Goal: Transaction & Acquisition: Purchase product/service

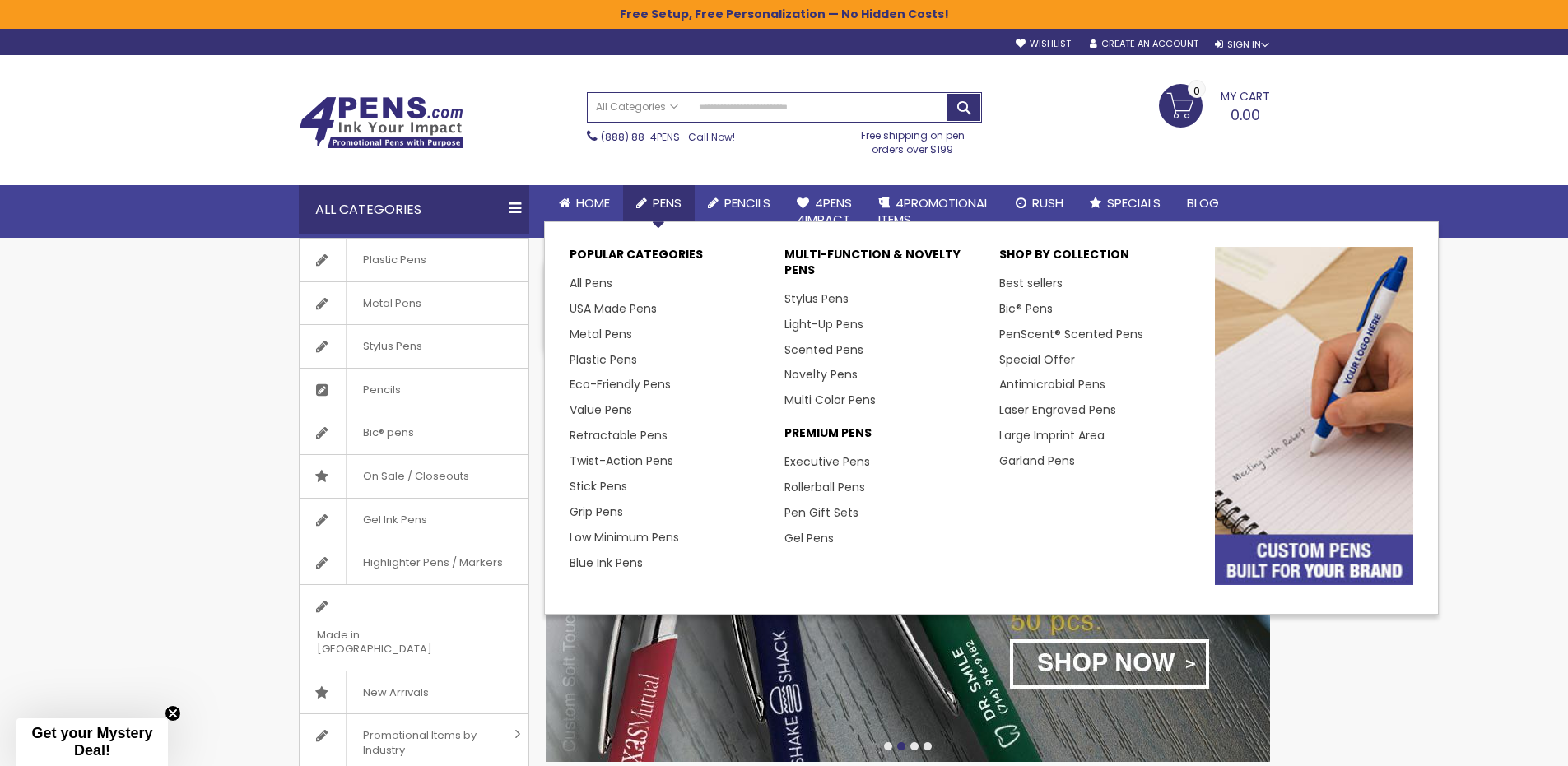
click at [671, 205] on span "Pens" at bounding box center [667, 203] width 29 height 17
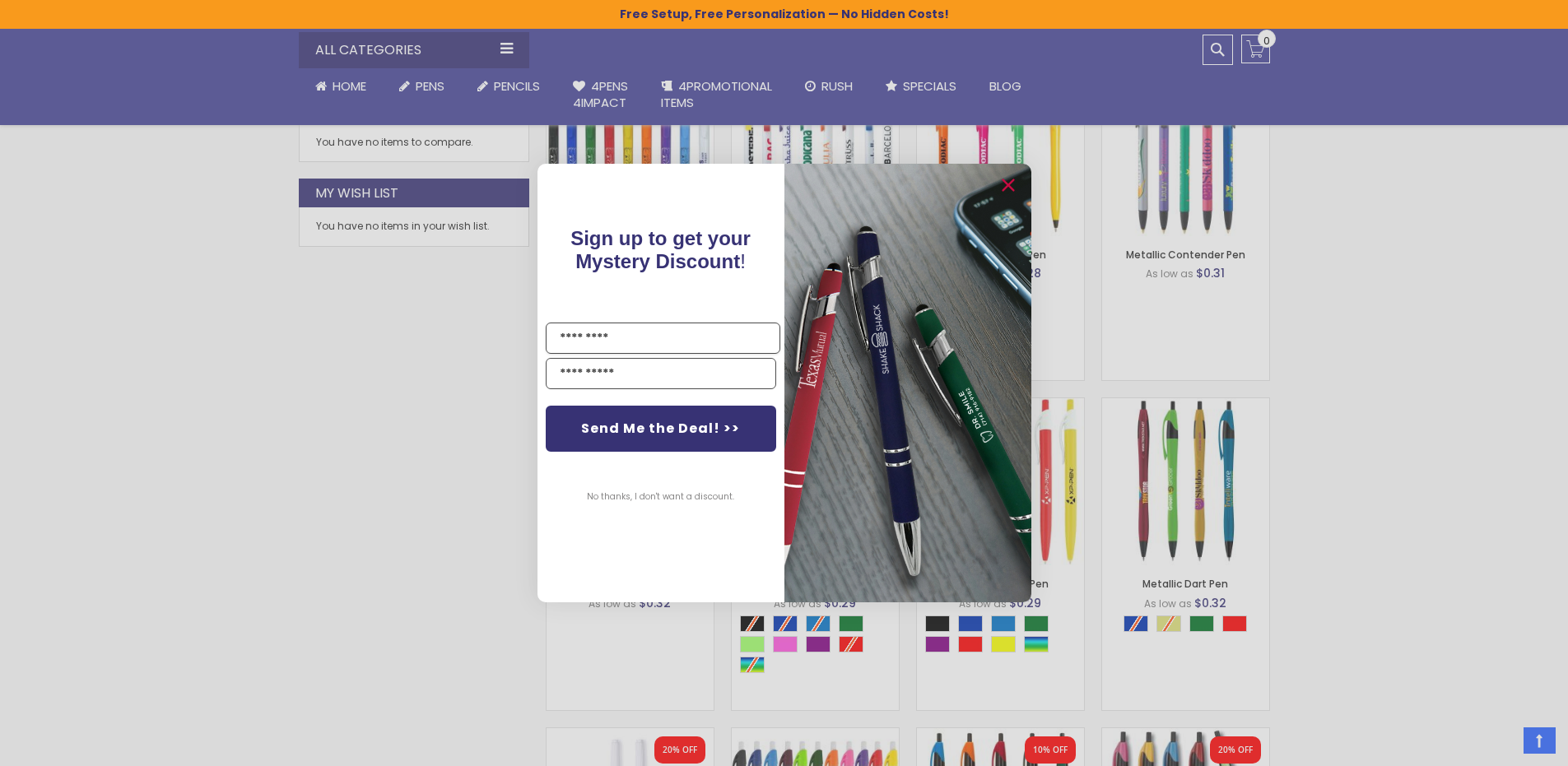
scroll to position [349, 0]
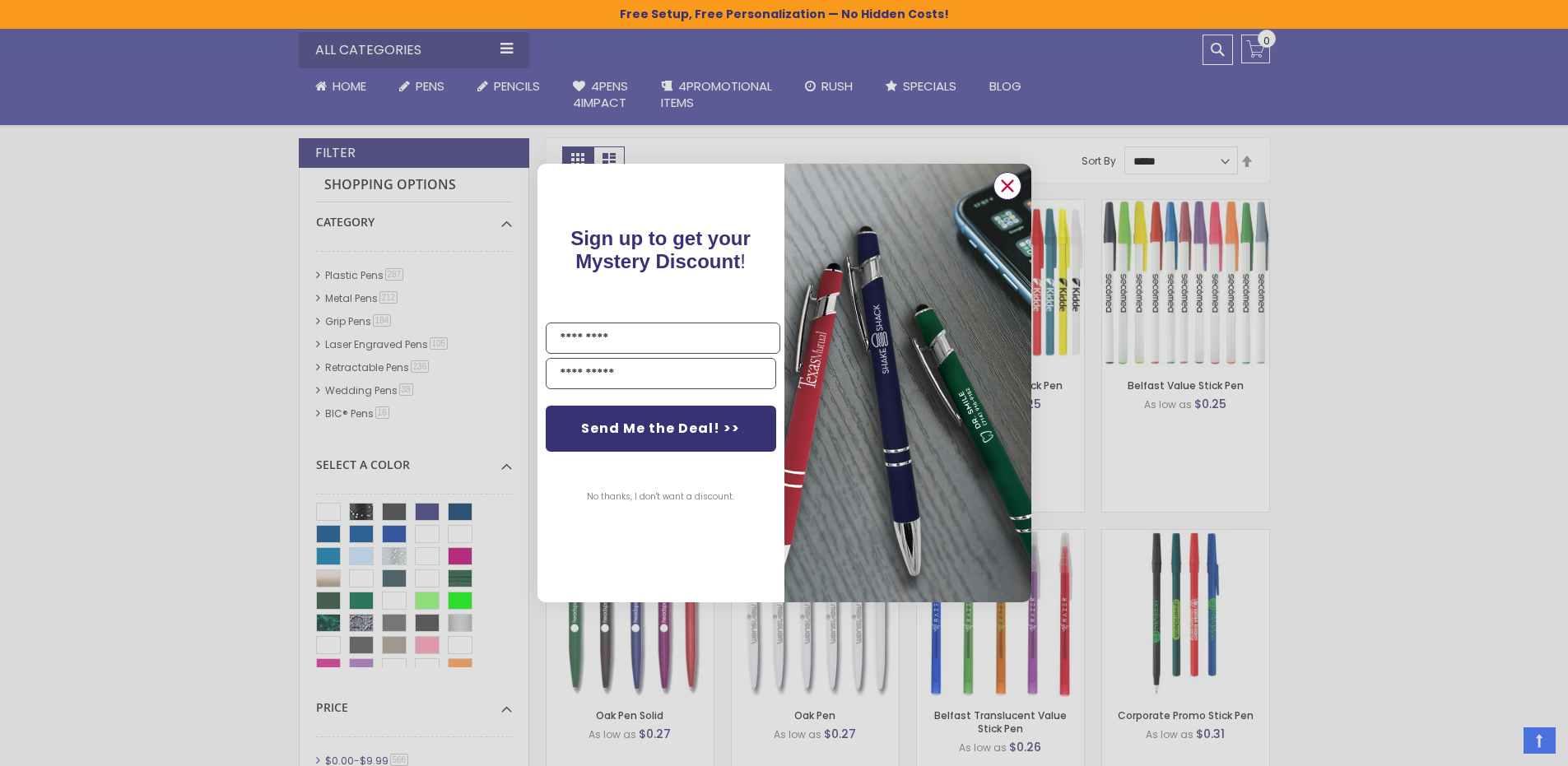
click at [1008, 186] on icon "Close dialog" at bounding box center [1007, 186] width 10 height 10
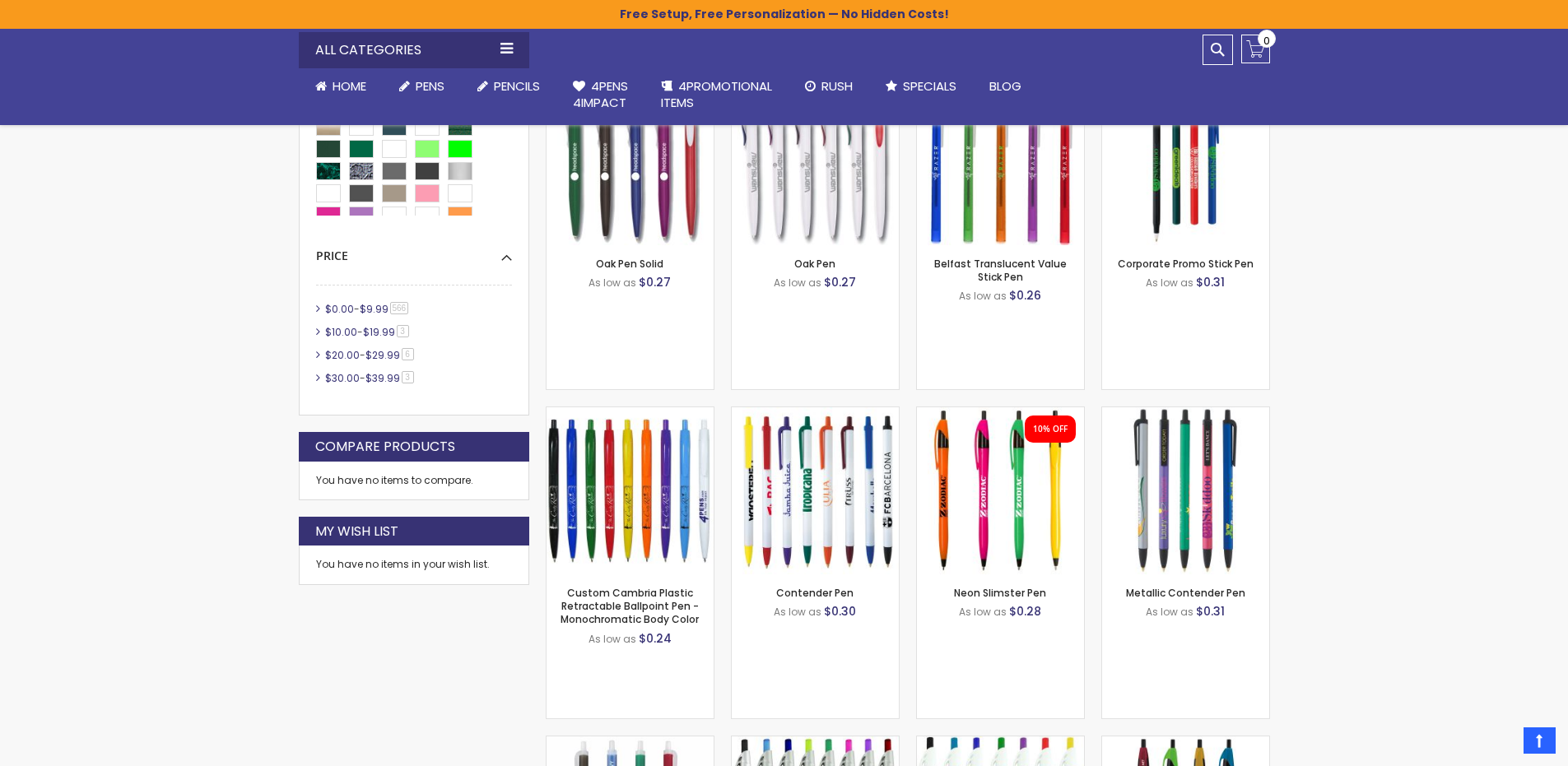
scroll to position [593, 0]
